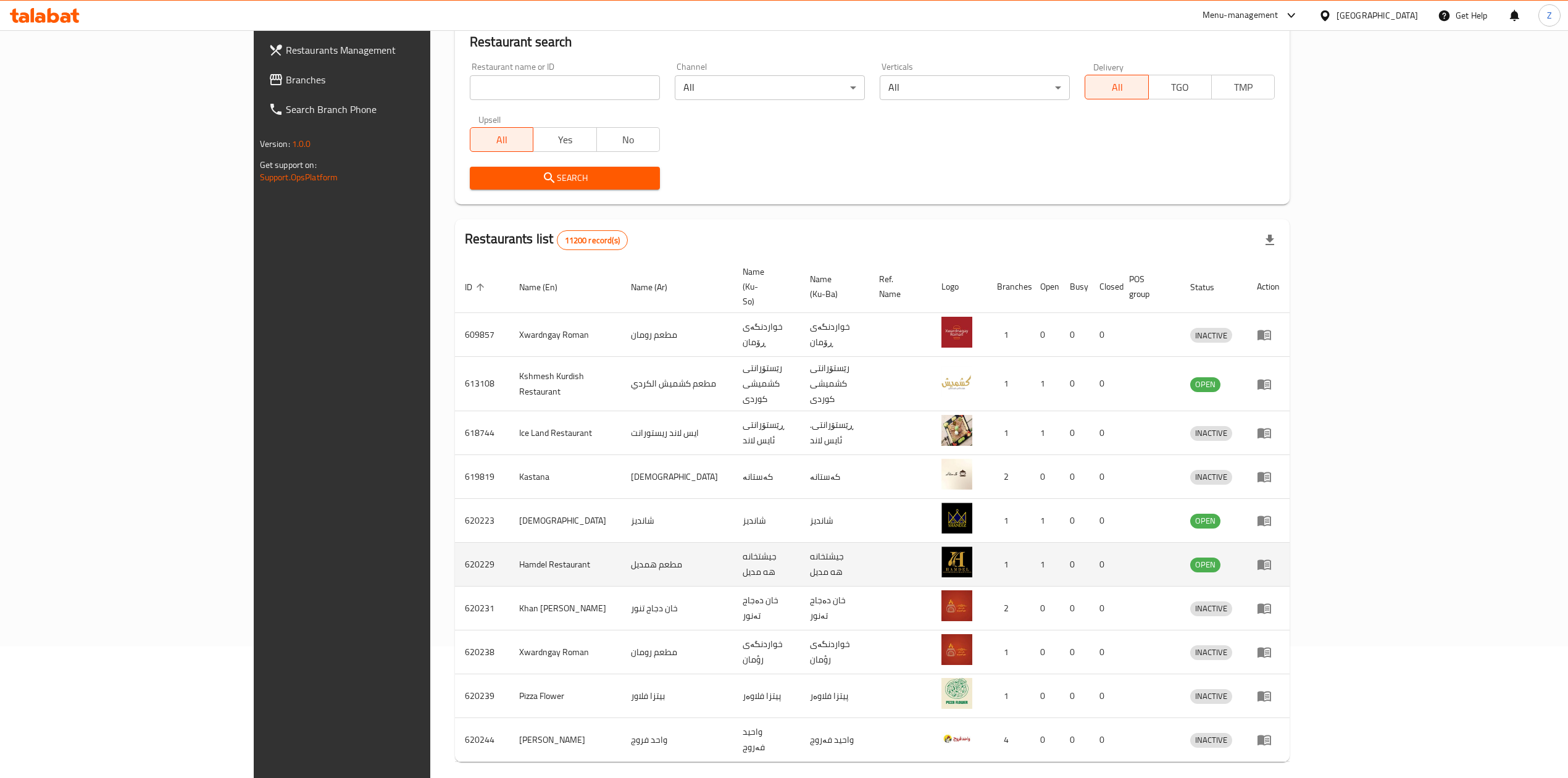
scroll to position [144, 0]
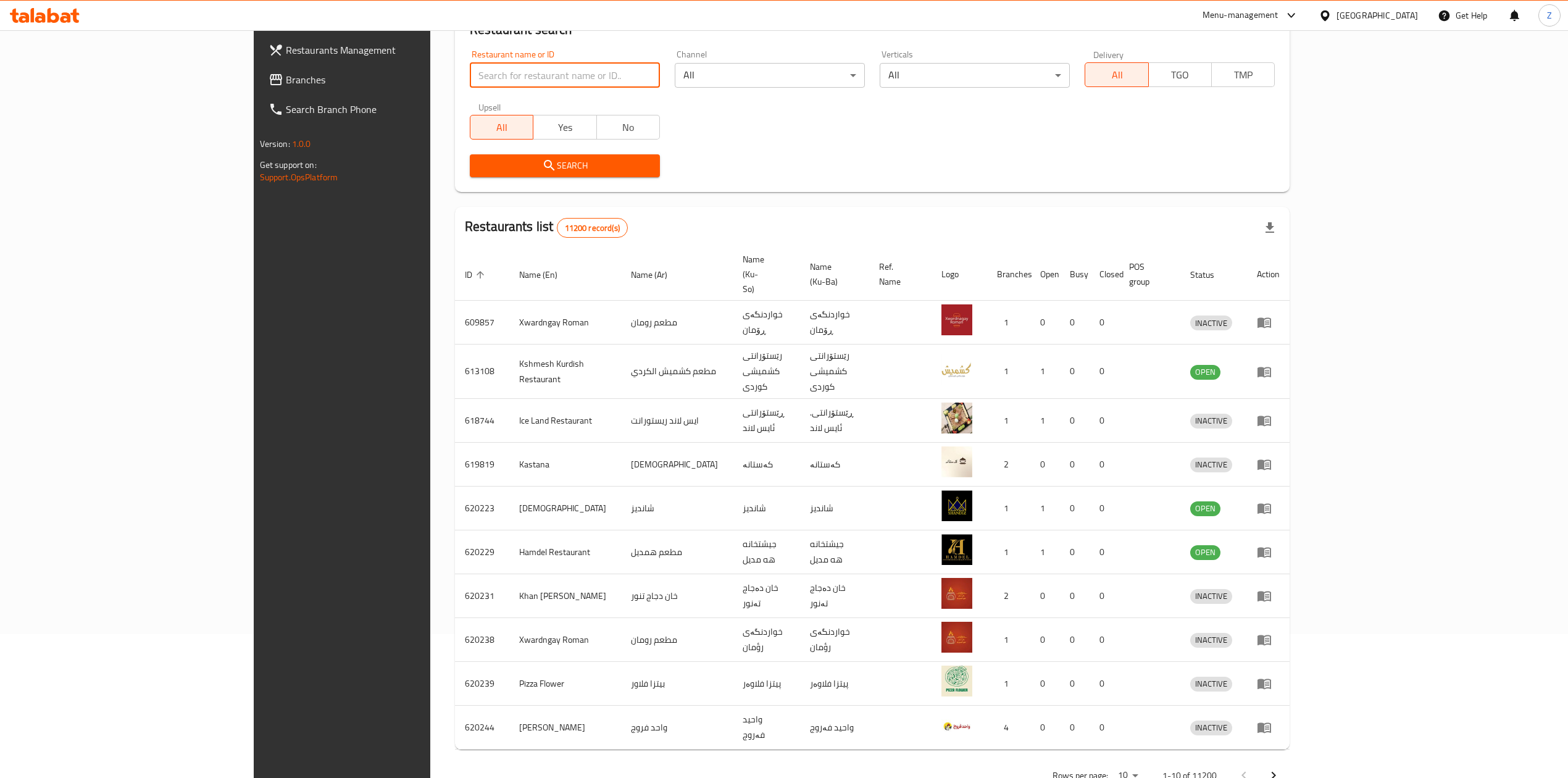
click at [470, 69] on input "search" at bounding box center [564, 76] width 190 height 25
type input "[PERSON_NAME]"
click button "Search" at bounding box center [564, 165] width 190 height 23
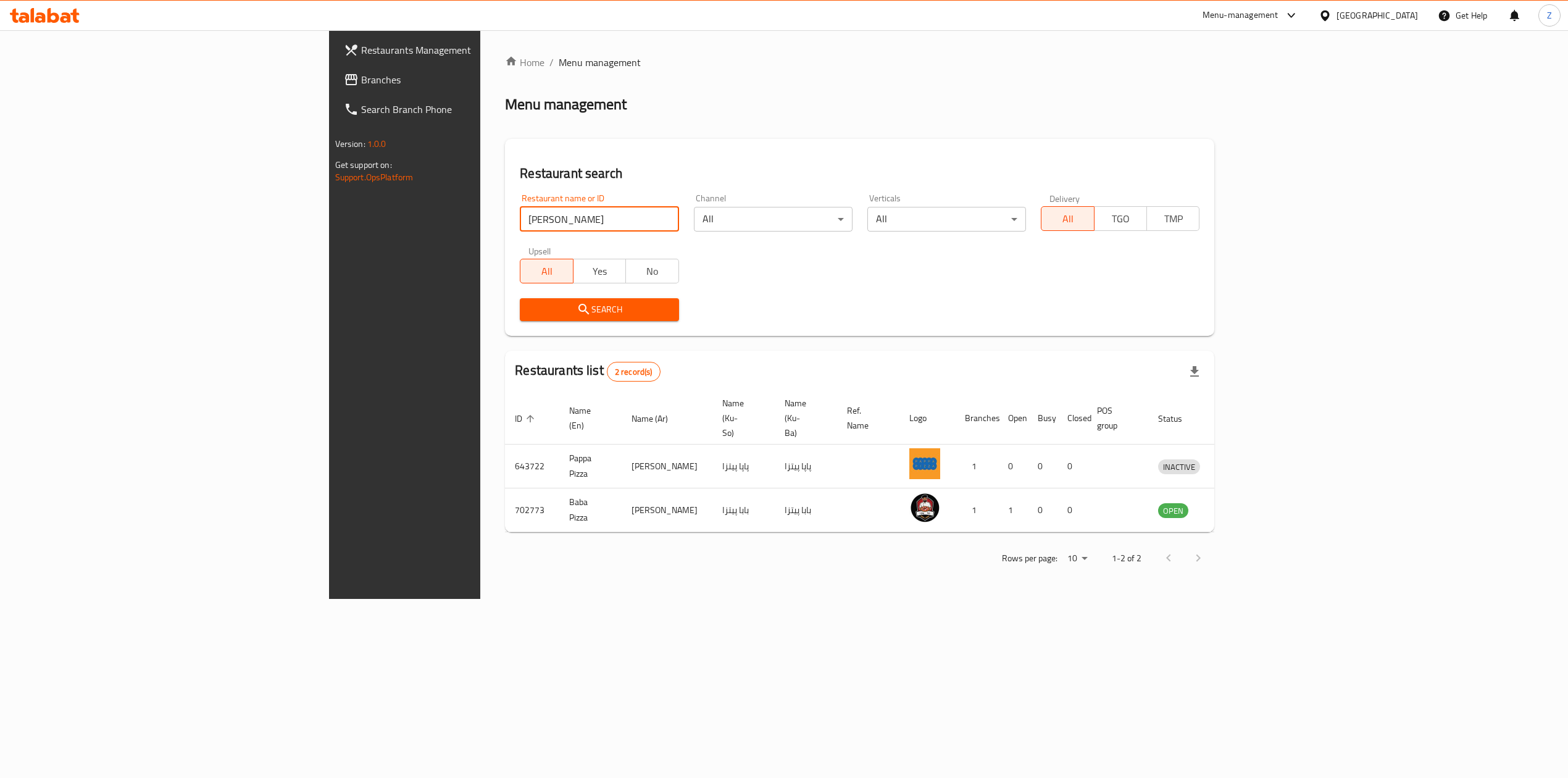
scroll to position [0, 0]
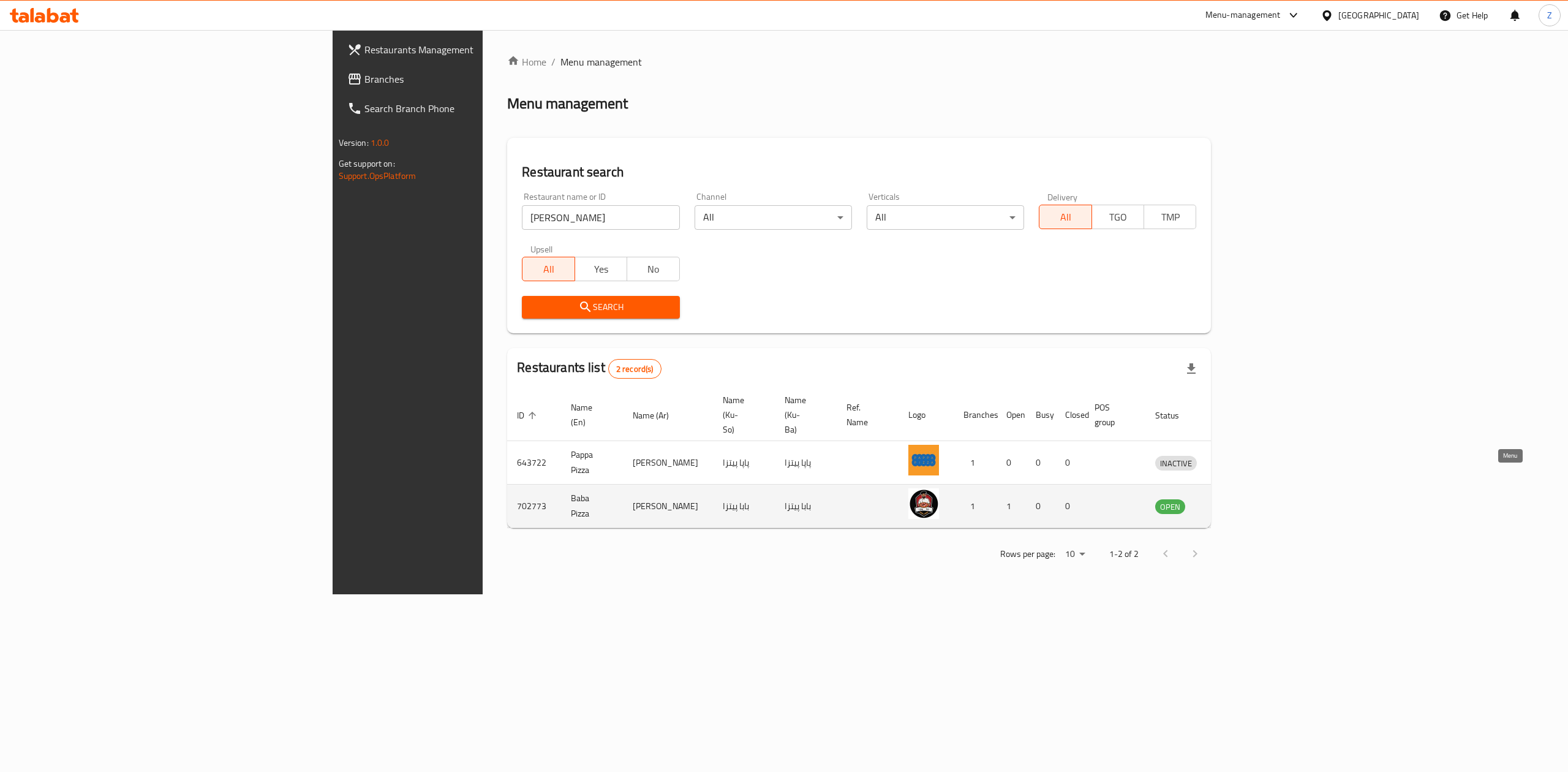
click at [1235, 502] on icon "enhanced table" at bounding box center [1228, 507] width 14 height 10
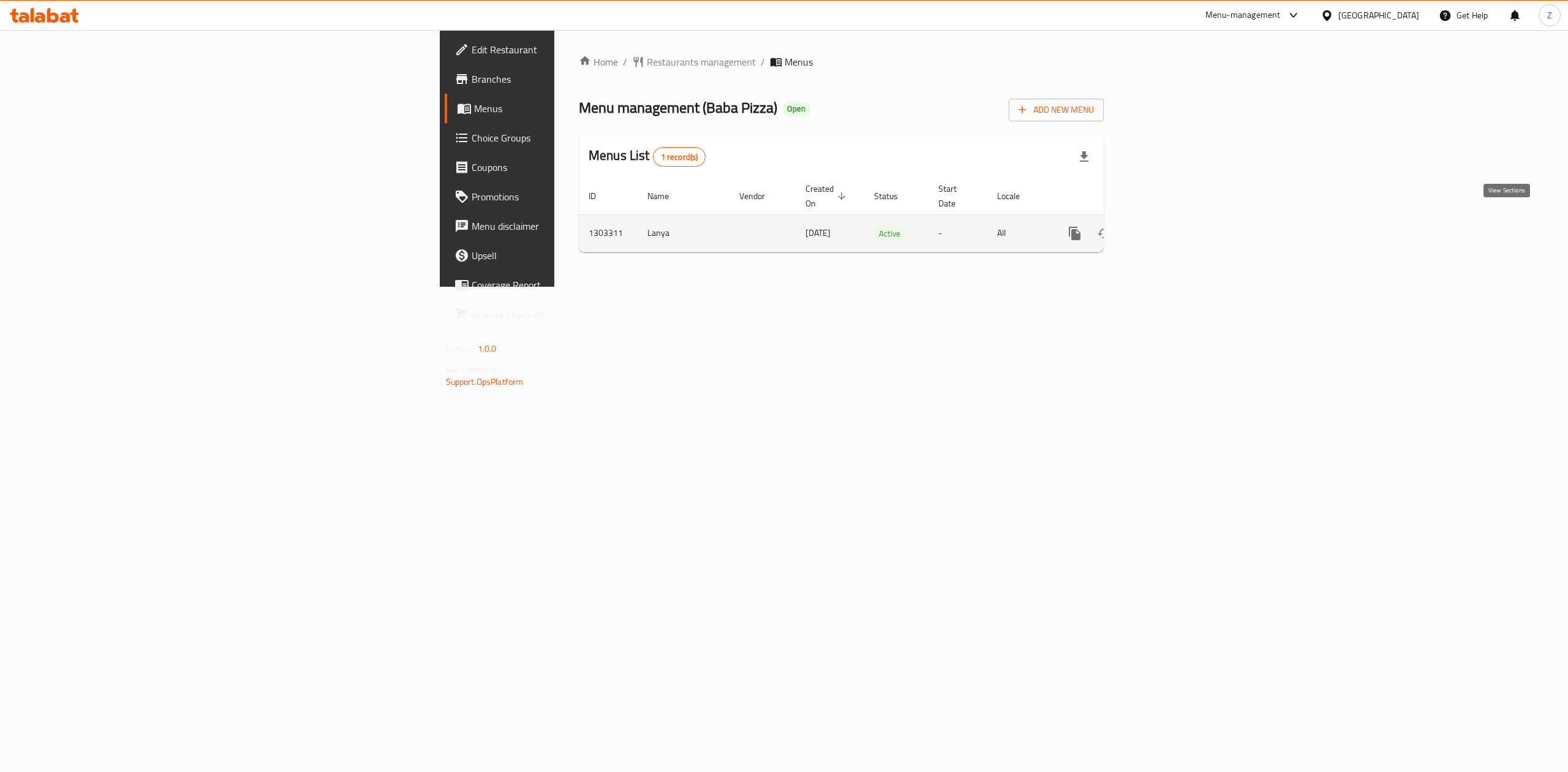
click at [1171, 226] on icon "enhanced table" at bounding box center [1163, 233] width 15 height 15
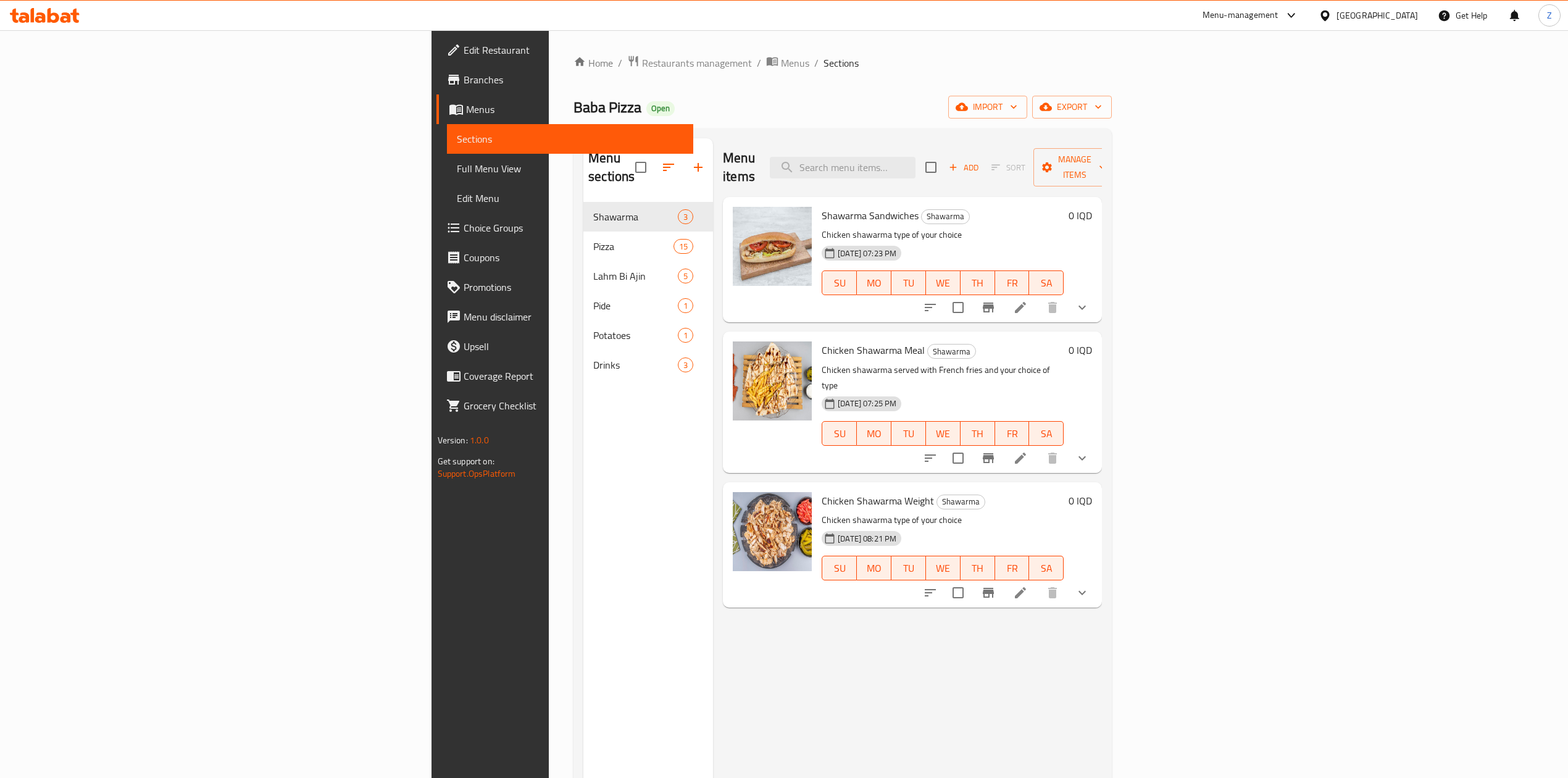
click at [825, 628] on div "Menu items Add Sort Manage items Shawarma Sandwiches Shawarma Chicken shawarma …" at bounding box center [908, 527] width 389 height 778
click at [889, 613] on div "Menu items Add Sort Manage items Shawarma Sandwiches Shawarma Chicken shawarma …" at bounding box center [908, 527] width 389 height 778
